Goal: Book appointment/travel/reservation

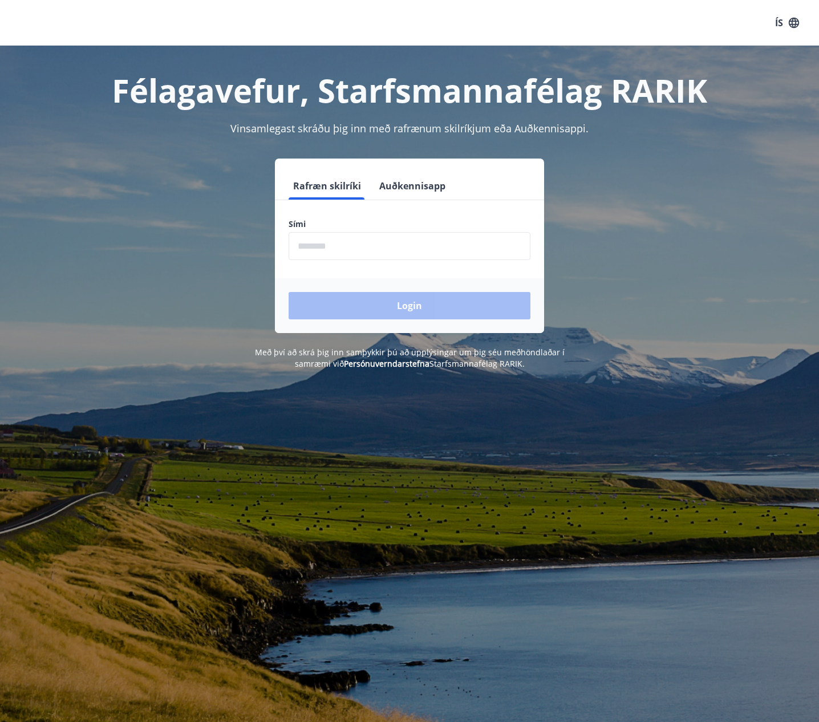
click at [351, 245] on input "phone" at bounding box center [410, 246] width 242 height 28
type input "********"
click at [412, 309] on button "Login" at bounding box center [410, 305] width 242 height 27
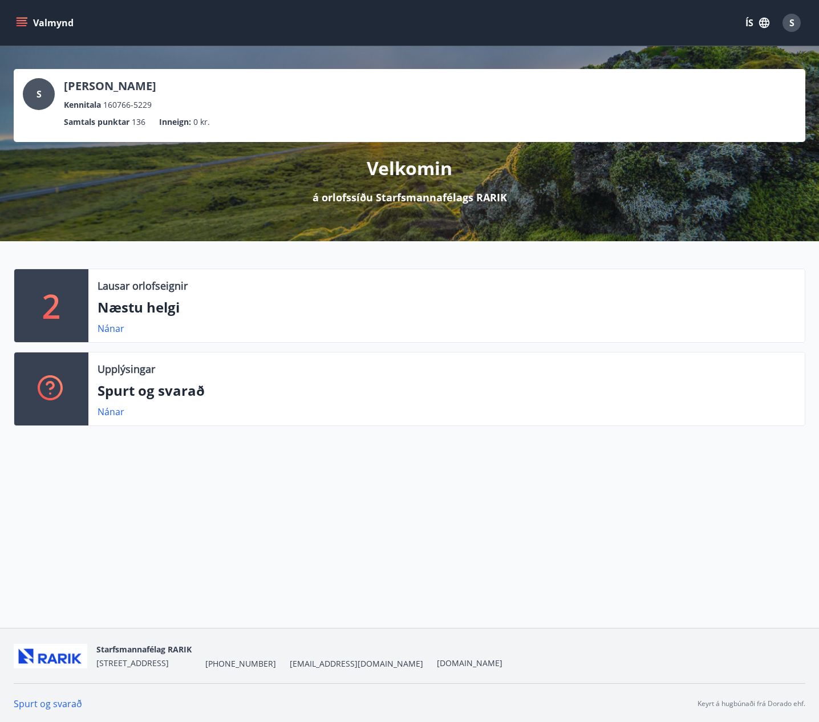
click at [133, 317] on p "Næstu helgi" at bounding box center [447, 307] width 698 height 19
click at [111, 335] on link "Nánar" at bounding box center [111, 328] width 27 height 13
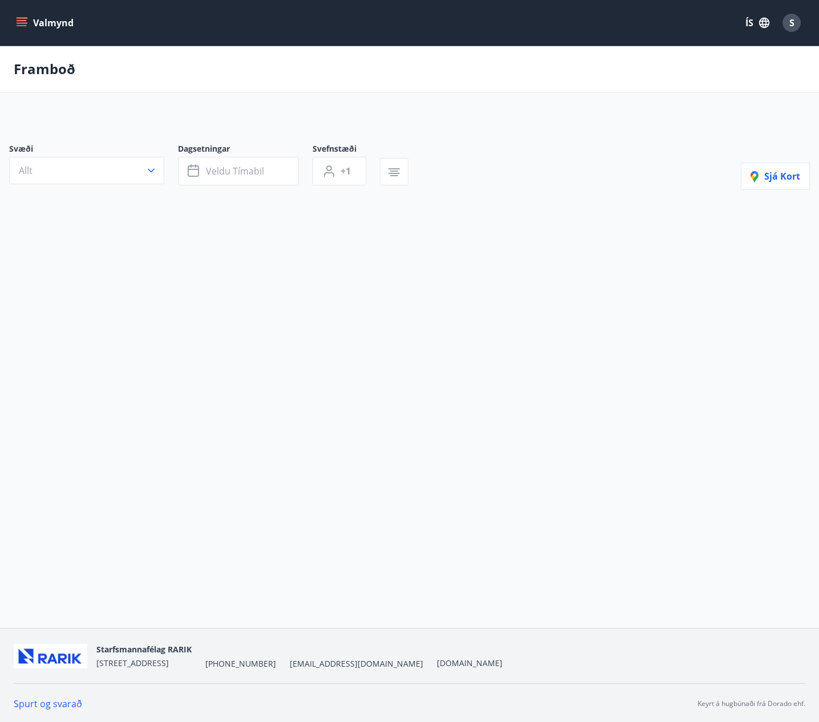
type input "*"
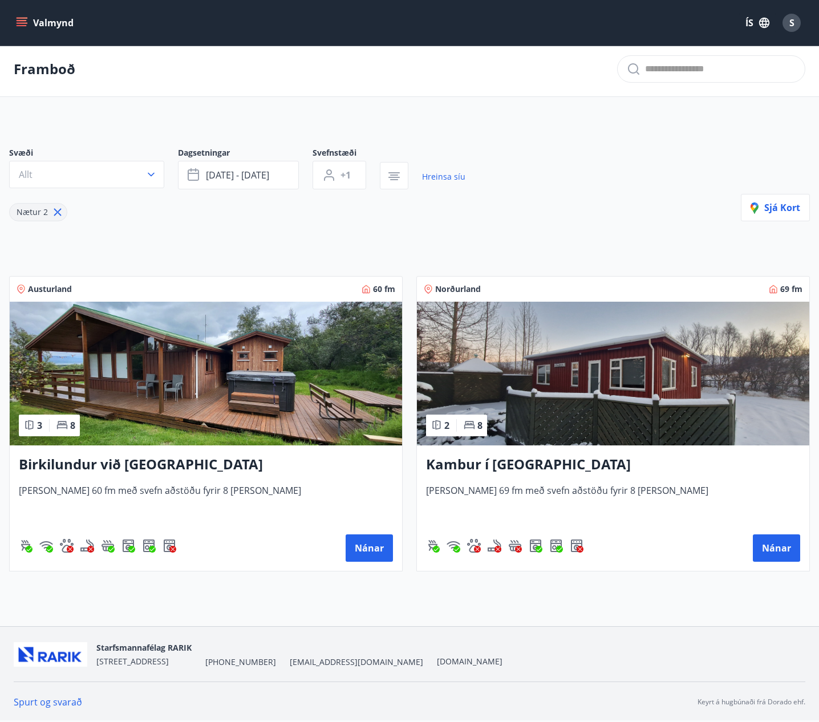
scroll to position [12, 0]
click at [152, 175] on icon "button" at bounding box center [151, 175] width 7 height 4
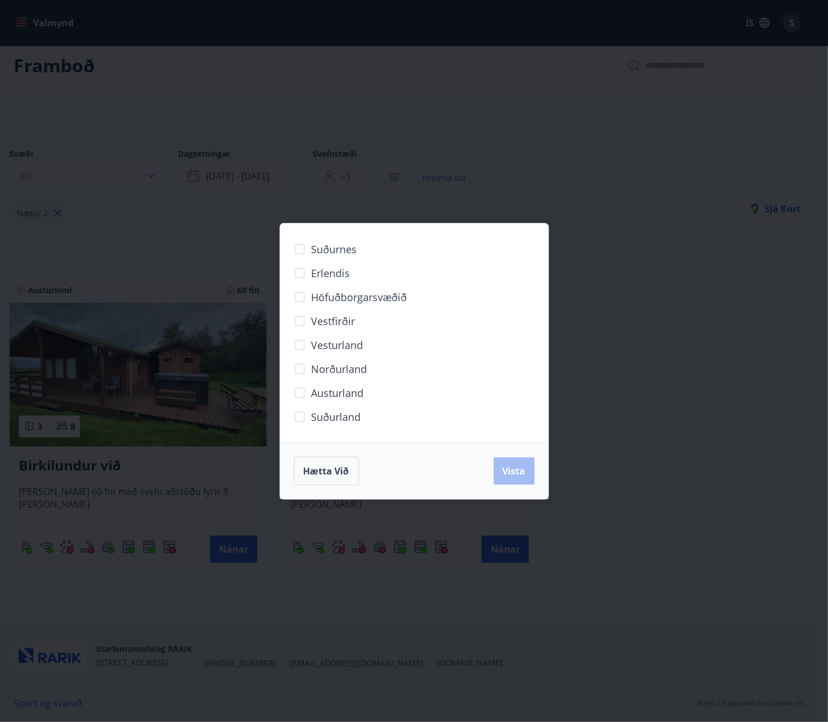
click at [328, 342] on span "Vesturland" at bounding box center [337, 345] width 52 height 15
click at [514, 464] on button "Vista" at bounding box center [513, 470] width 41 height 27
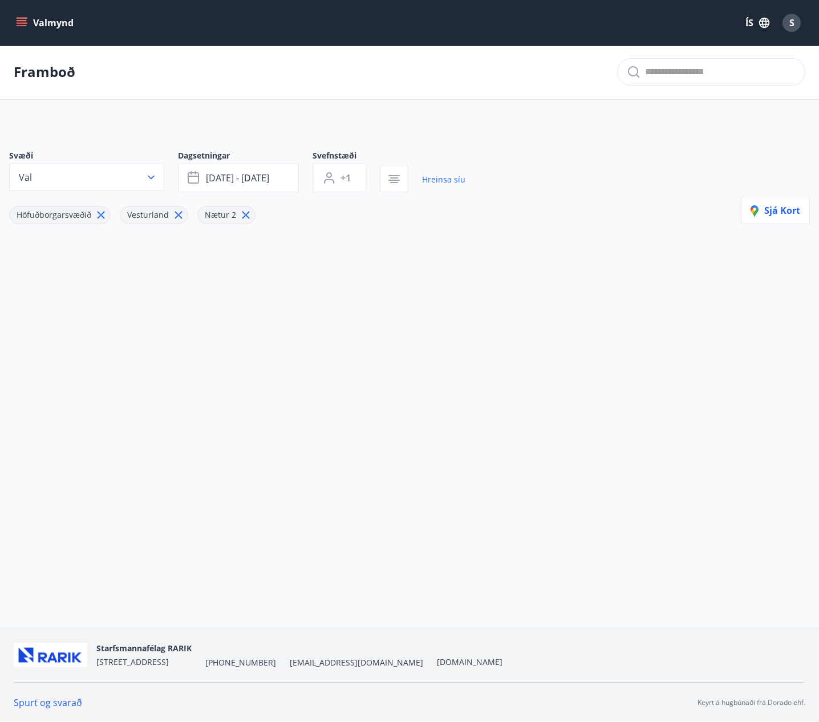
scroll to position [1, 0]
click at [25, 21] on icon "menu" at bounding box center [22, 20] width 10 height 1
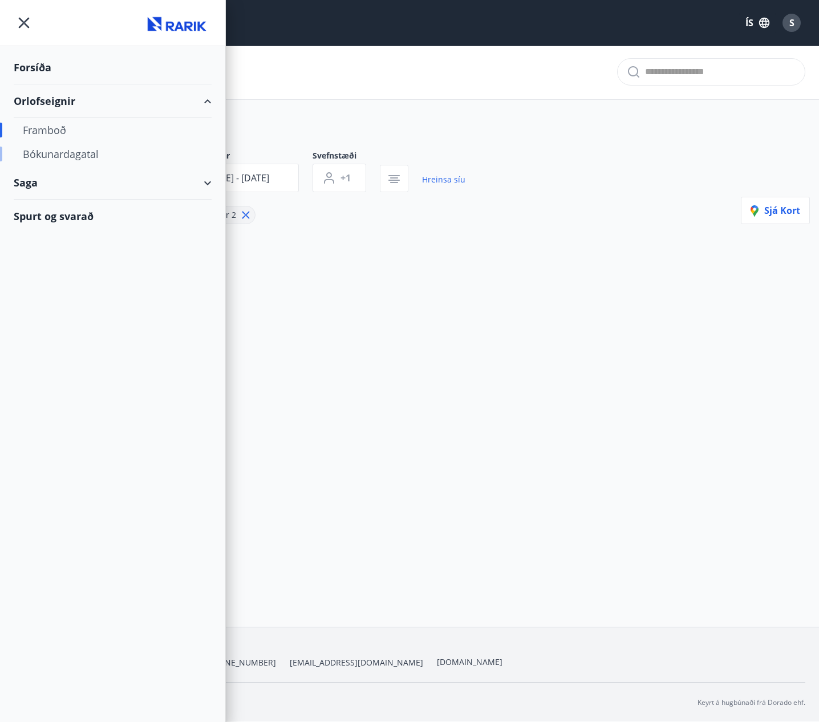
click at [73, 152] on div "Bókunardagatal" at bounding box center [113, 154] width 180 height 24
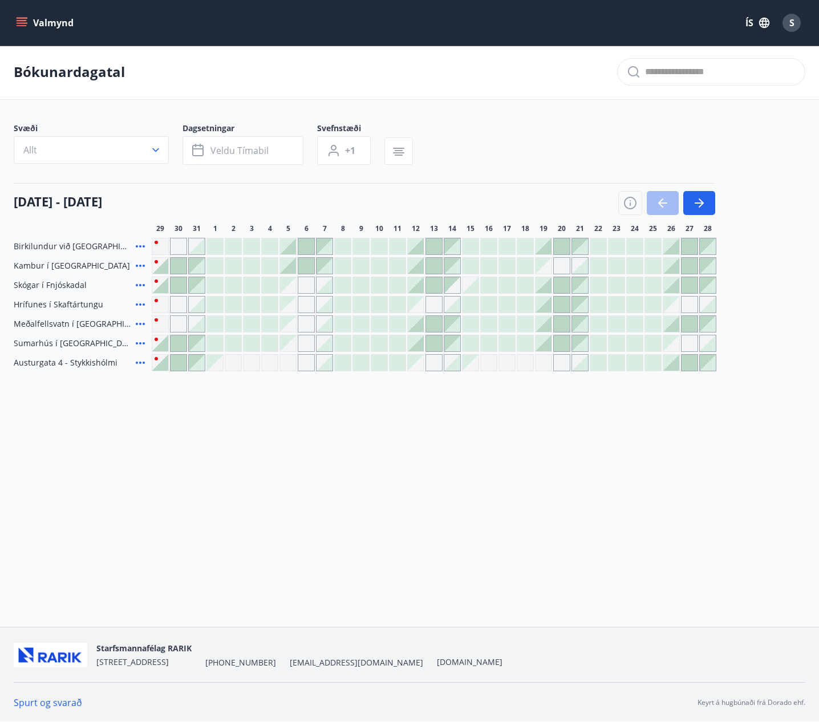
click at [419, 332] on div at bounding box center [416, 324] width 16 height 16
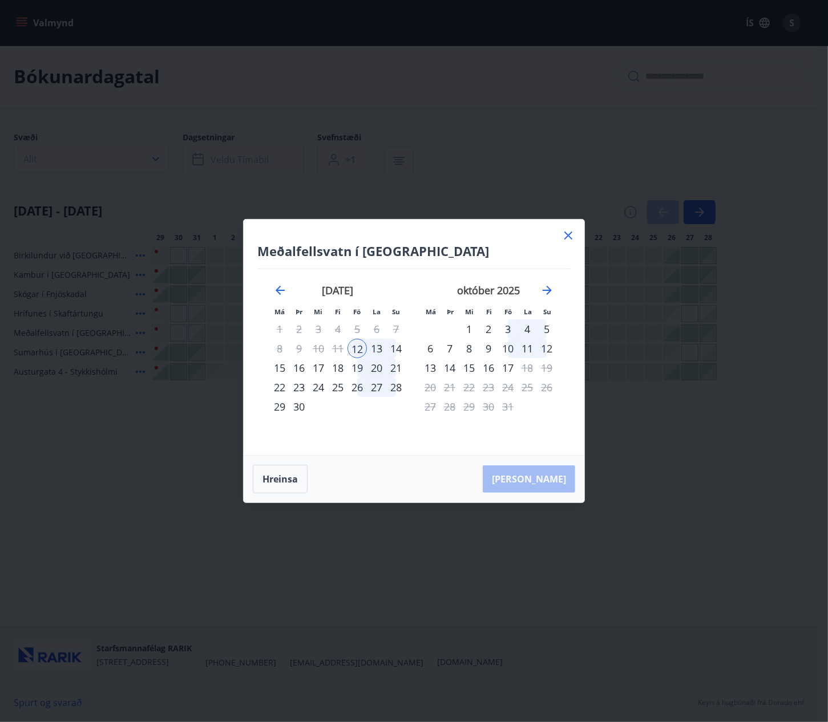
click at [360, 351] on div "12" at bounding box center [356, 348] width 19 height 19
click at [400, 349] on div "14" at bounding box center [395, 348] width 19 height 19
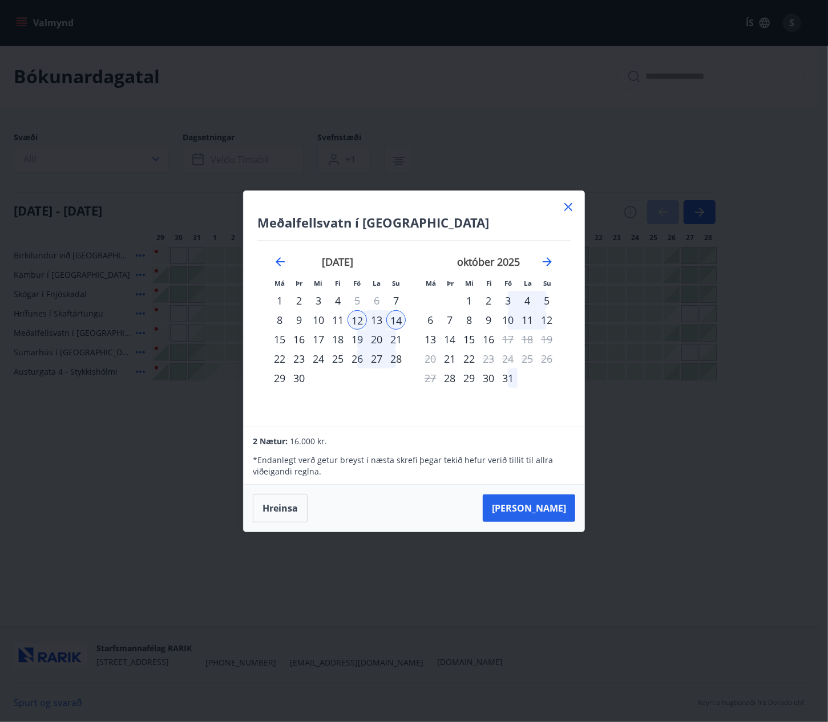
click at [355, 322] on div "12" at bounding box center [356, 319] width 19 height 19
click at [299, 340] on div "16" at bounding box center [298, 339] width 19 height 19
click at [274, 257] on icon "Move backward to switch to the previous month." at bounding box center [280, 262] width 14 height 14
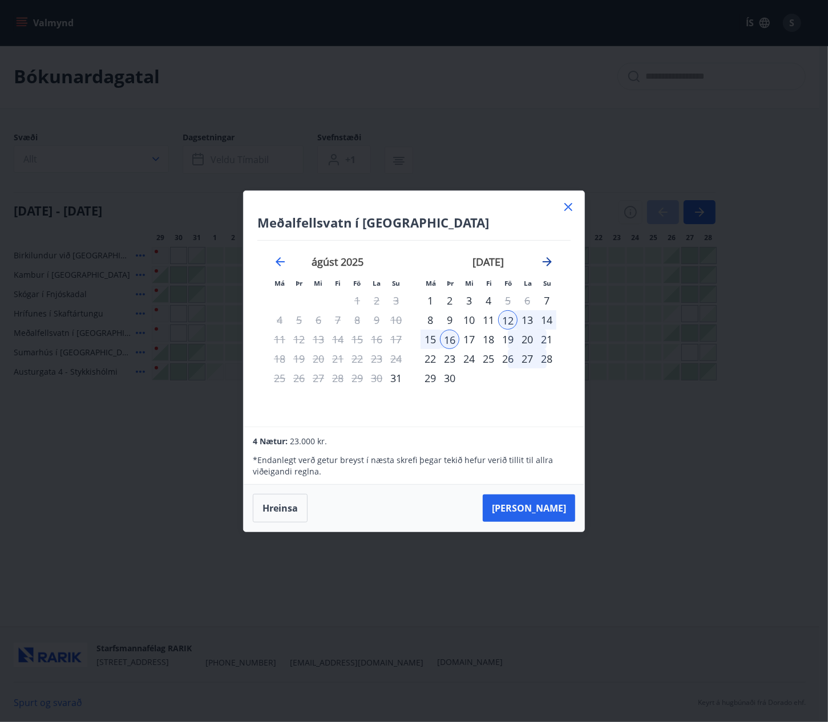
click at [548, 265] on icon "Move forward to switch to the next month." at bounding box center [546, 261] width 9 height 9
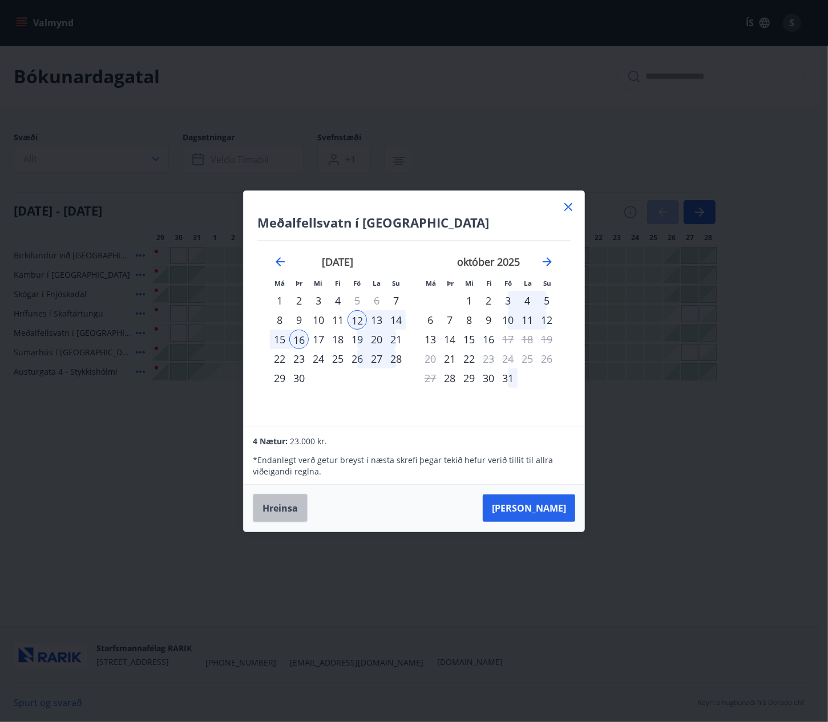
click at [290, 504] on button "Hreinsa" at bounding box center [280, 508] width 55 height 29
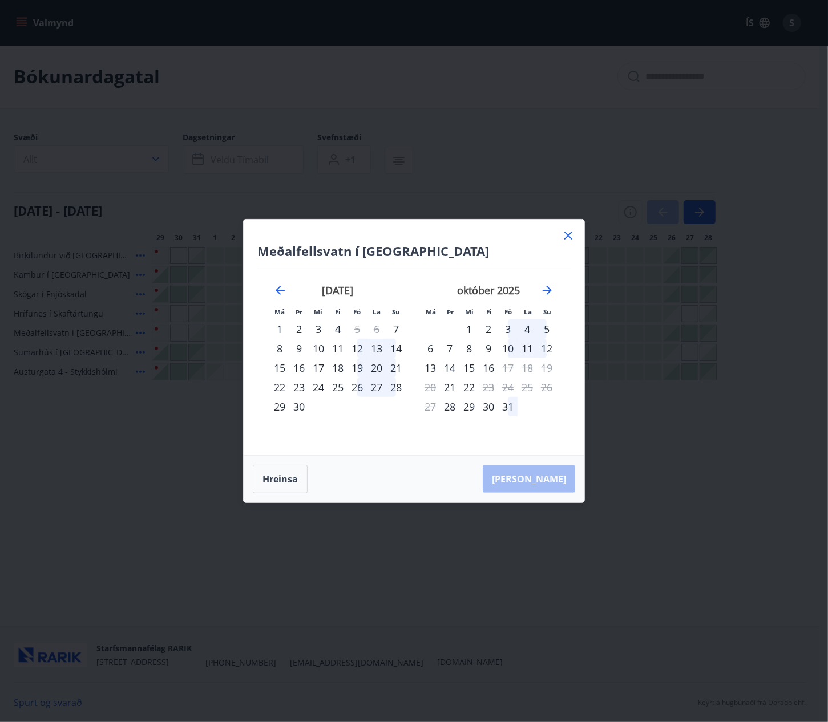
click at [396, 349] on div "14" at bounding box center [395, 348] width 19 height 19
click at [295, 368] on div "16" at bounding box center [298, 367] width 19 height 19
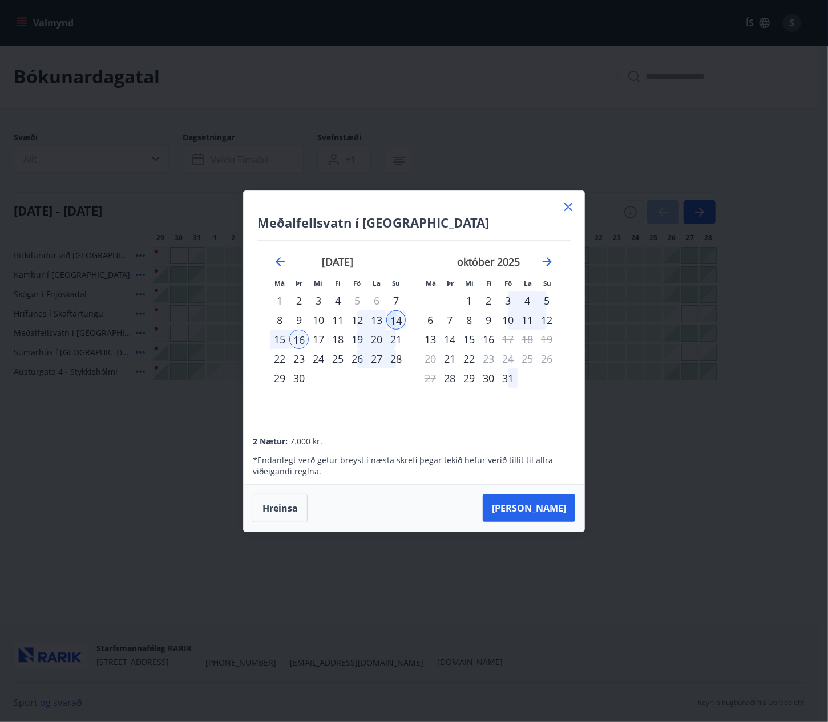
click at [358, 317] on div "12" at bounding box center [356, 319] width 19 height 19
click at [396, 319] on div "14" at bounding box center [395, 319] width 19 height 19
click at [300, 342] on div "16" at bounding box center [298, 339] width 19 height 19
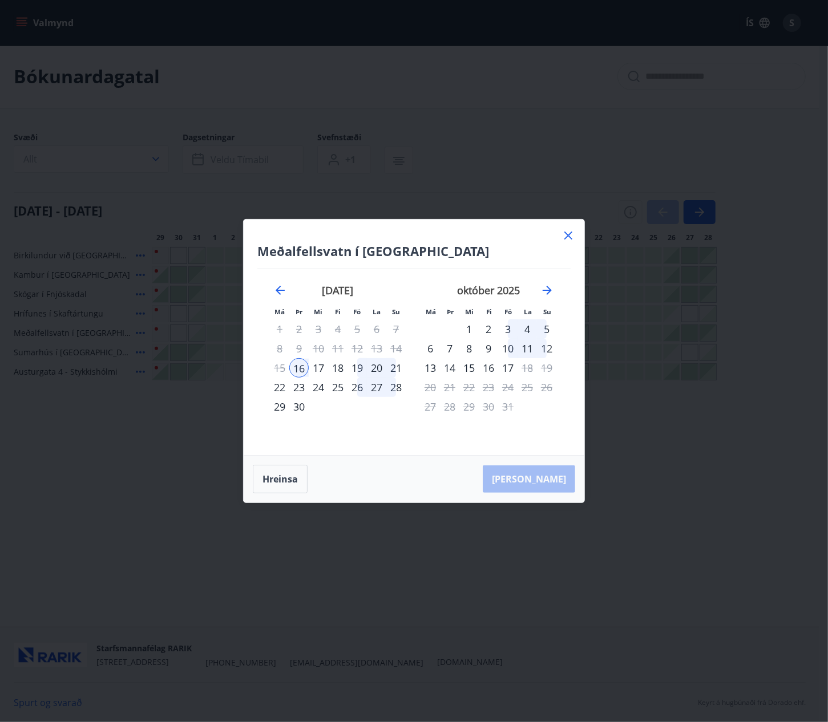
click at [545, 482] on div "[PERSON_NAME]" at bounding box center [414, 479] width 340 height 47
click at [287, 472] on button "Hreinsa" at bounding box center [280, 479] width 55 height 29
click at [399, 345] on div "14" at bounding box center [395, 348] width 19 height 19
click at [300, 368] on div "16" at bounding box center [298, 367] width 19 height 19
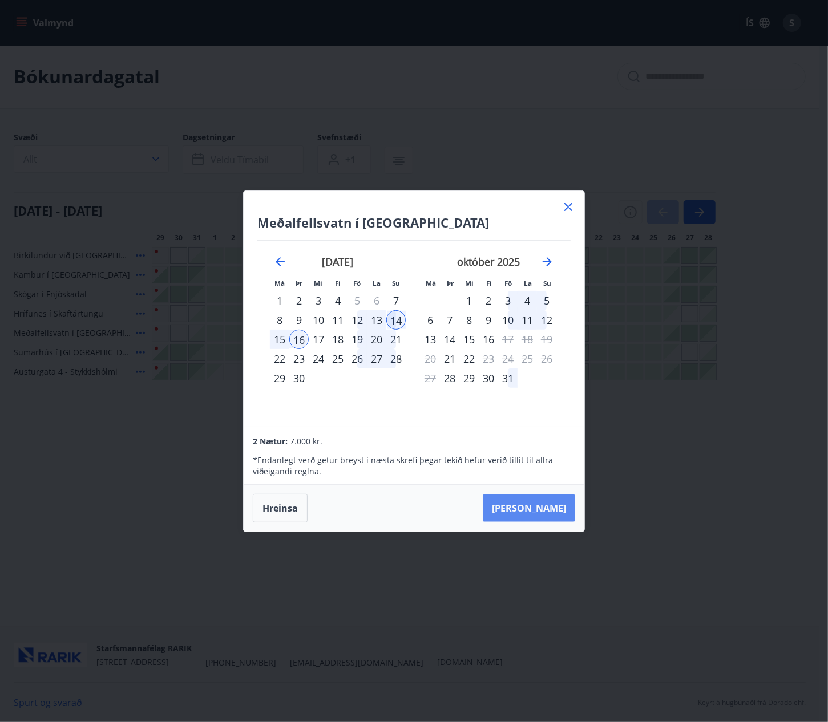
click at [540, 513] on button "[PERSON_NAME]" at bounding box center [528, 507] width 92 height 27
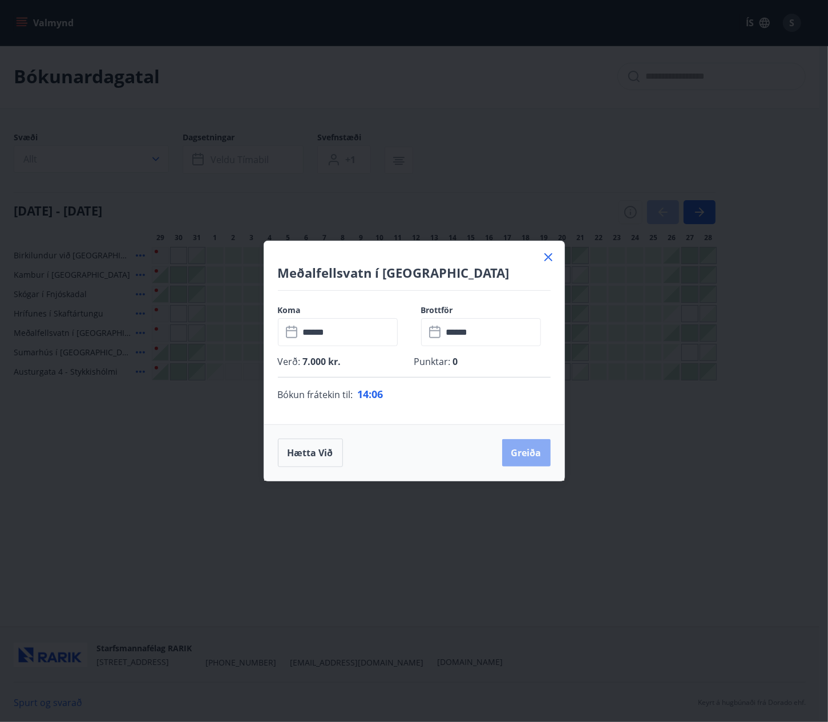
click at [530, 454] on button "Greiða" at bounding box center [526, 452] width 48 height 27
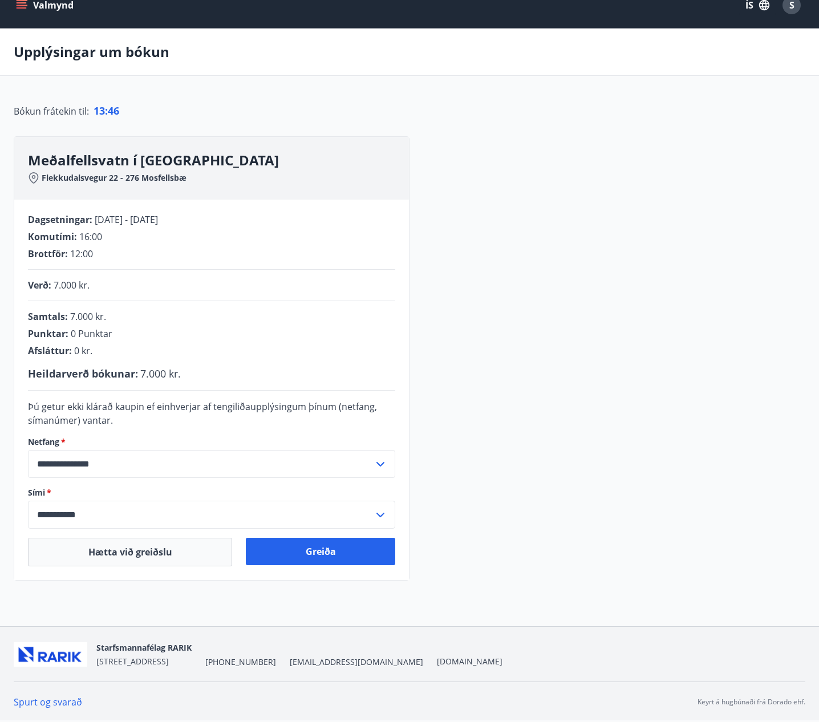
scroll to position [31, 0]
click at [312, 556] on button "Greiða" at bounding box center [320, 551] width 149 height 27
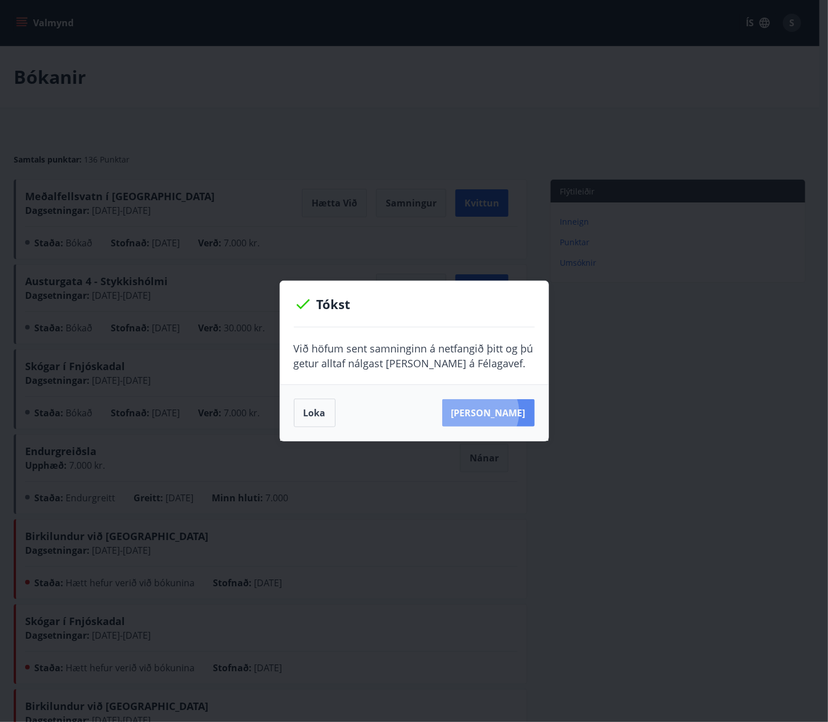
click at [498, 412] on button "[PERSON_NAME]" at bounding box center [488, 412] width 92 height 27
click at [311, 414] on button "Loka" at bounding box center [315, 413] width 42 height 29
